Goal: Transaction & Acquisition: Purchase product/service

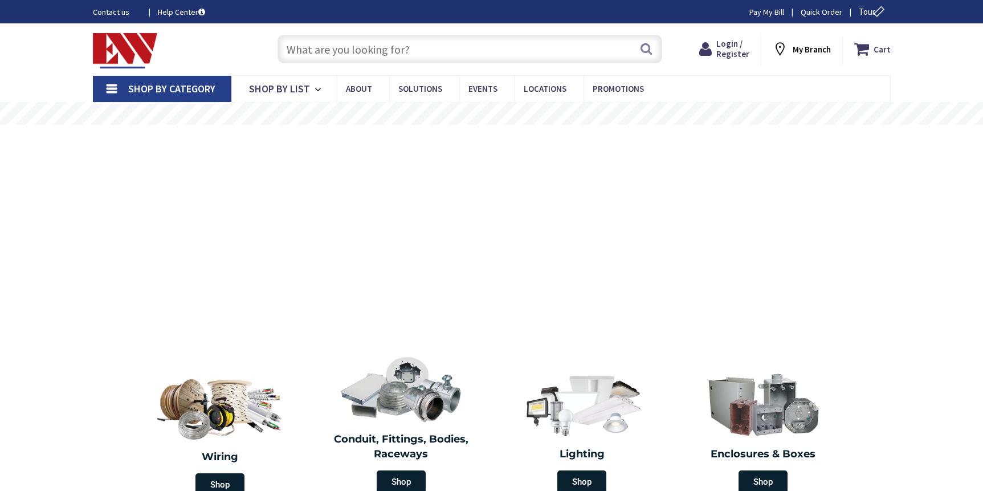
type input "[GEOGRAPHIC_DATA], [GEOGRAPHIC_DATA]"
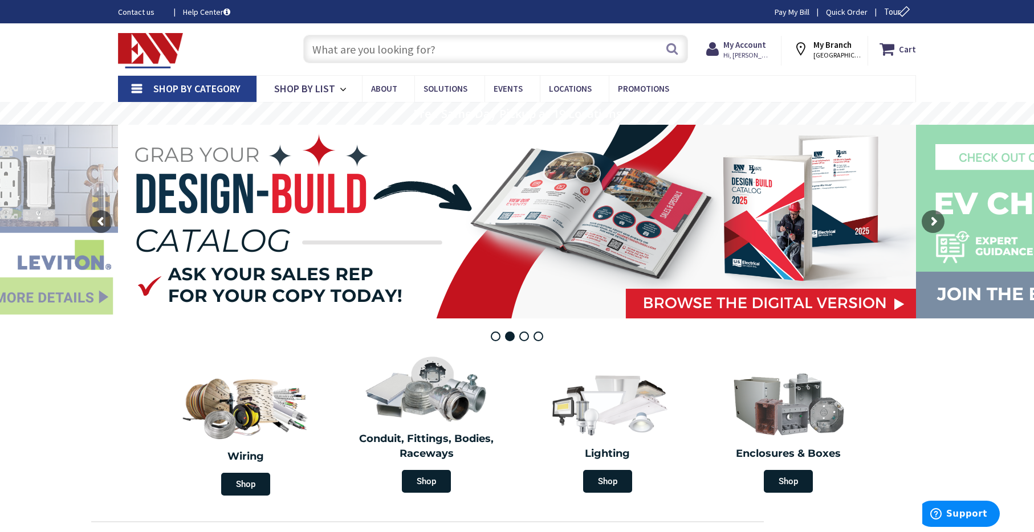
click at [784, 11] on link "Pay My Bill" at bounding box center [792, 11] width 35 height 11
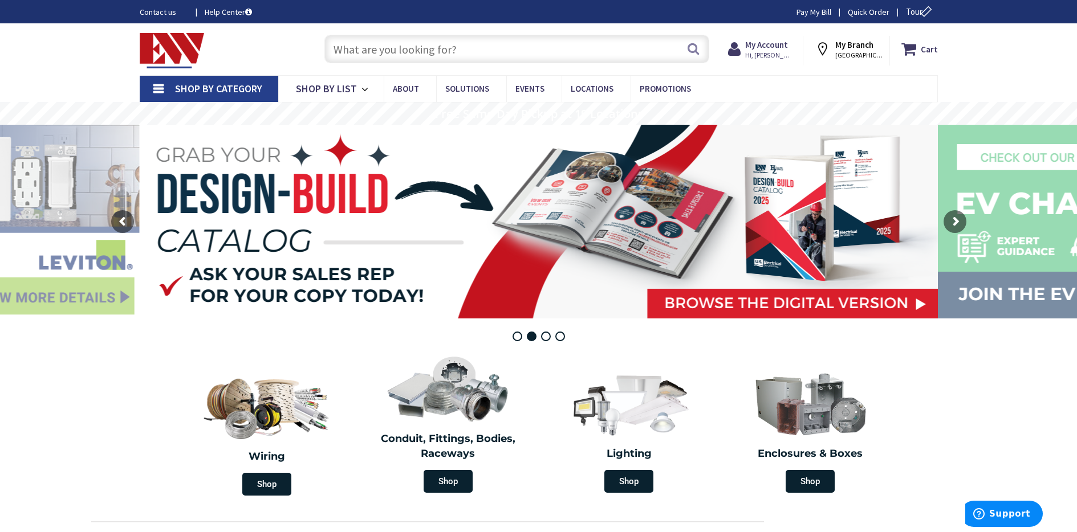
click at [475, 36] on input "text" at bounding box center [516, 49] width 385 height 28
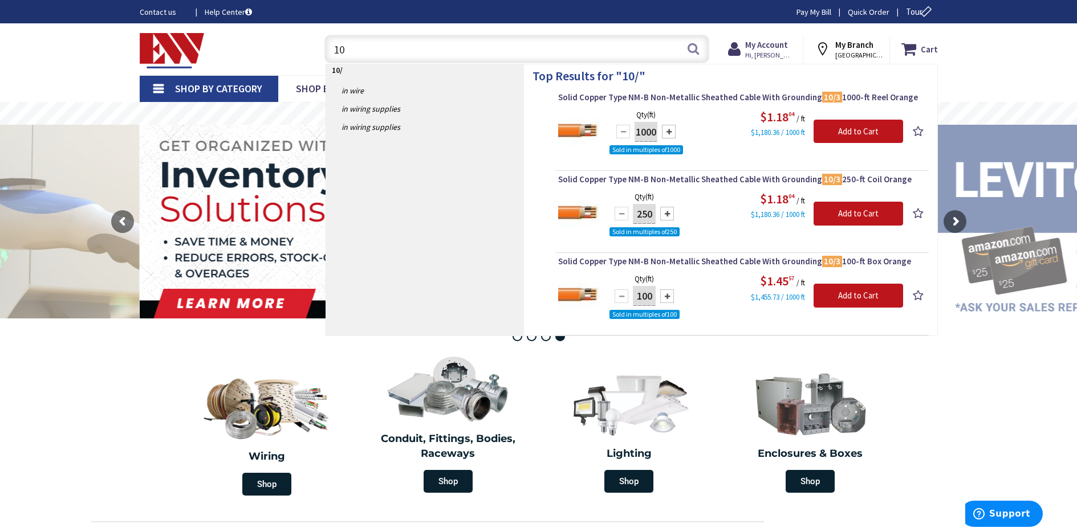
type input "1"
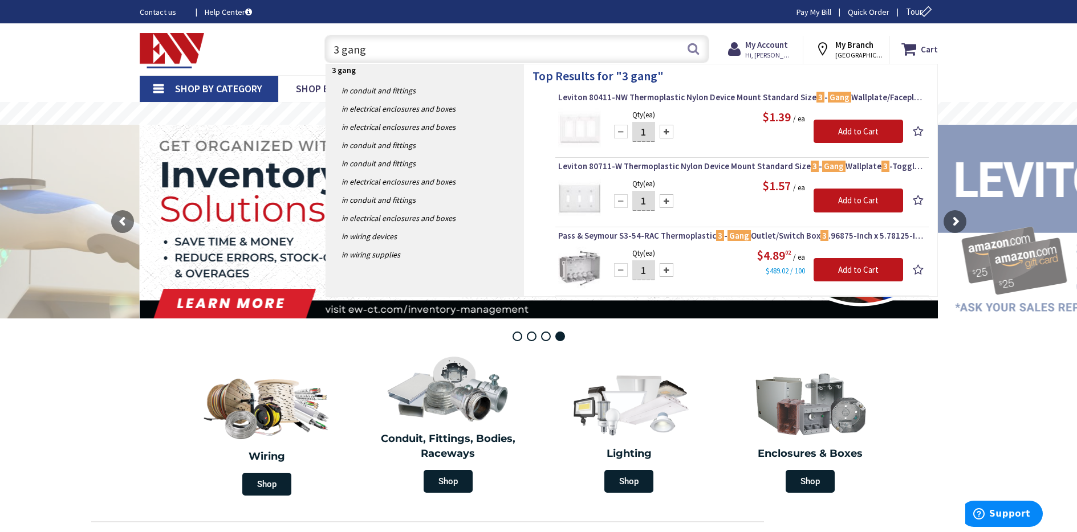
type input "3 gang"
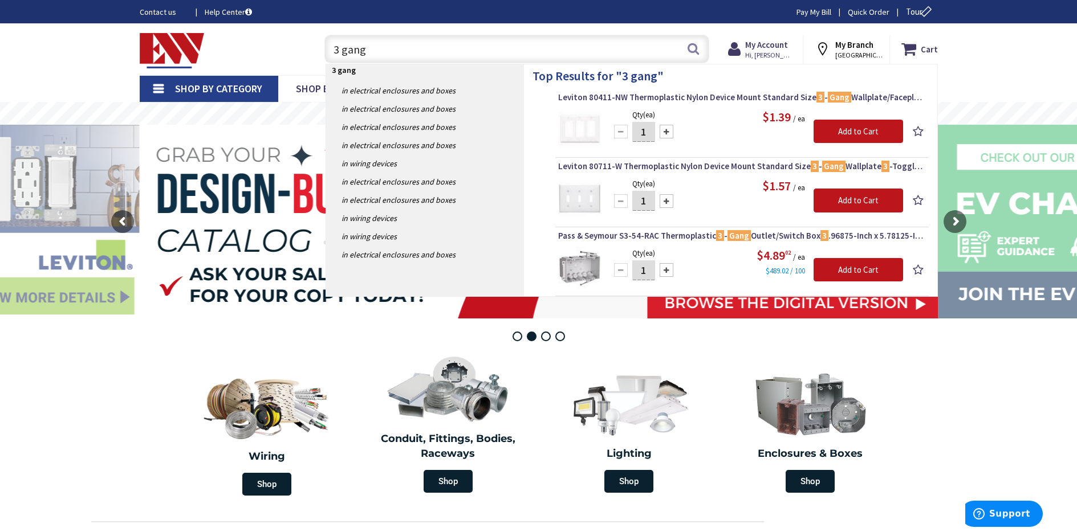
type input "3 gang"
